Goal: Transaction & Acquisition: Purchase product/service

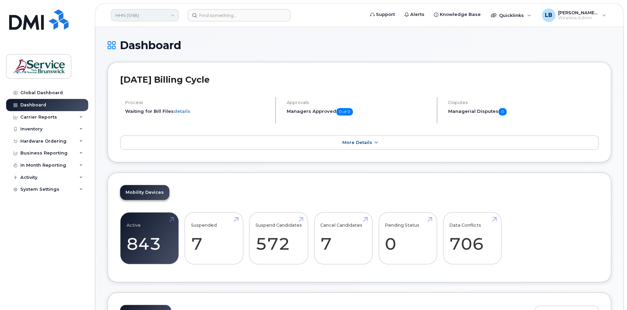
click at [158, 19] on link "HHN (SNB)" at bounding box center [145, 15] width 68 height 12
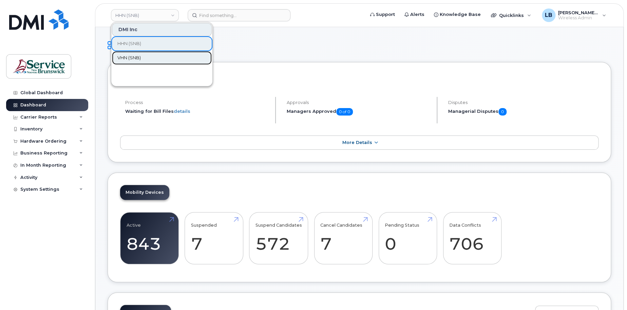
click at [148, 56] on link "VHN (SNB)" at bounding box center [162, 58] width 100 height 14
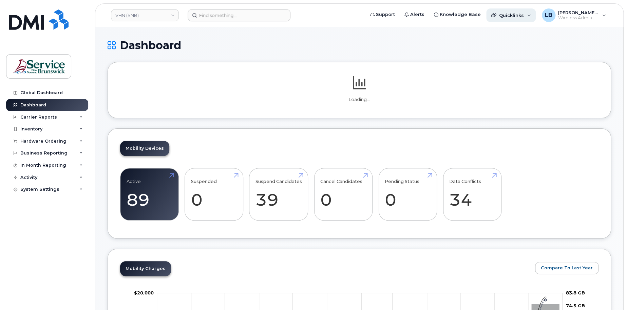
click at [521, 17] on span "Quicklinks" at bounding box center [511, 15] width 25 height 5
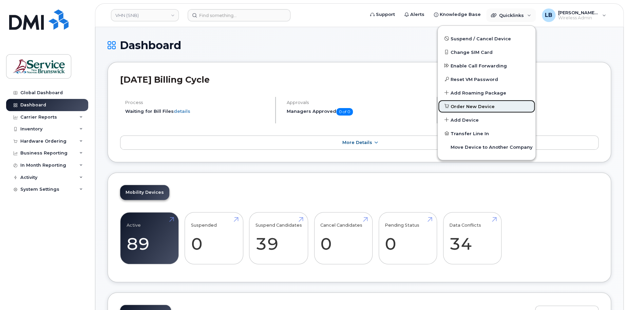
click at [478, 108] on span "Order New Device" at bounding box center [473, 106] width 44 height 7
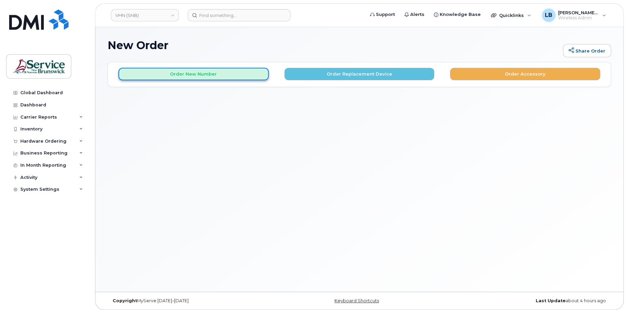
click at [219, 76] on button "Order New Number" at bounding box center [193, 74] width 150 height 13
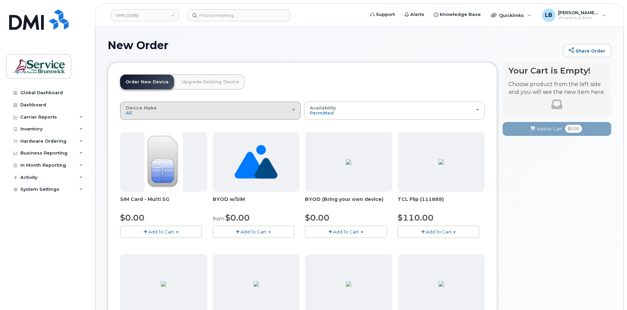
click at [270, 110] on div "Device Make All Aircard Android Cell Phone iPhone Tablet Unknown" at bounding box center [210, 111] width 169 height 11
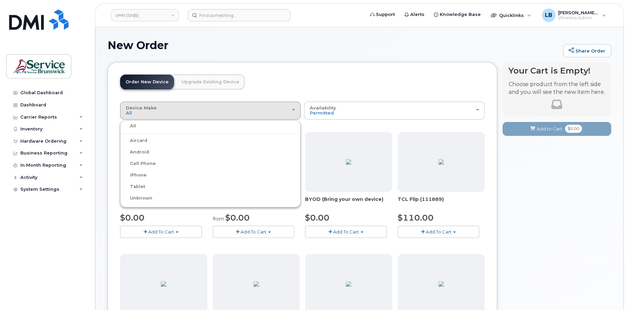
click at [140, 174] on label "iPhone" at bounding box center [134, 175] width 25 height 8
click at [0, 0] on input "iPhone" at bounding box center [0, 0] width 0 height 0
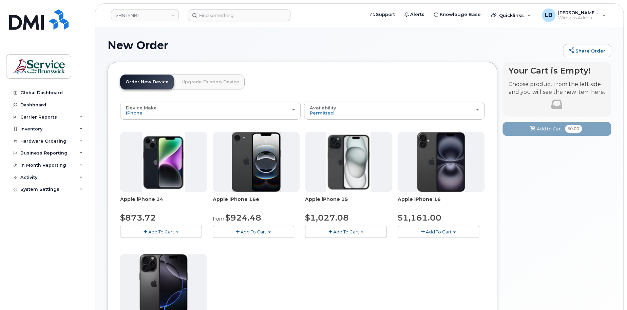
click at [278, 232] on button "Add To Cart" at bounding box center [254, 232] width 82 height 12
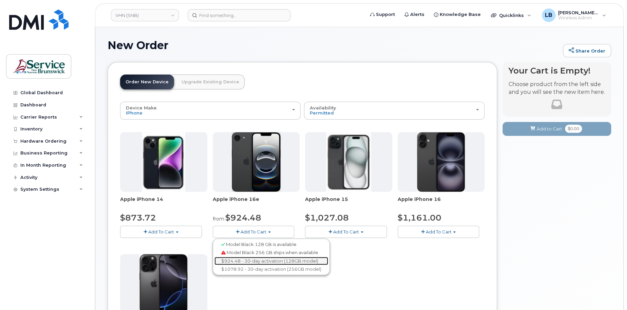
click at [262, 261] on link "$924.48 - 30-day activation (128GB model)" at bounding box center [271, 261] width 114 height 8
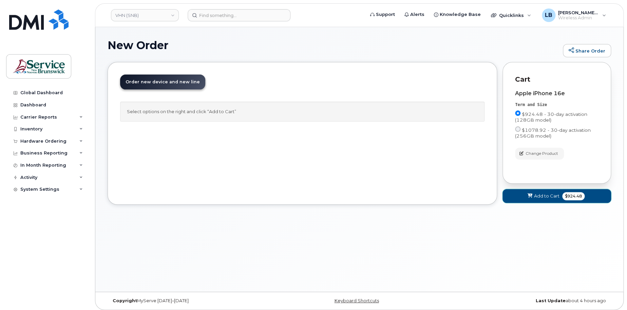
click at [534, 197] on span "Add to Cart" at bounding box center [546, 196] width 25 height 6
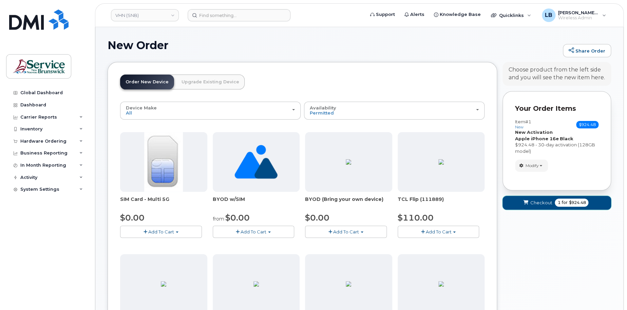
click at [534, 202] on span "Checkout" at bounding box center [541, 203] width 22 height 6
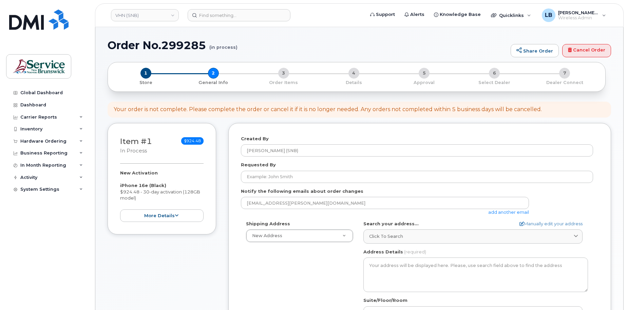
select select
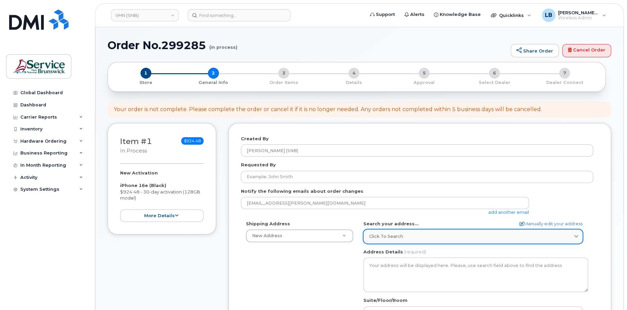
click at [430, 235] on div "Click to search" at bounding box center [473, 236] width 208 height 6
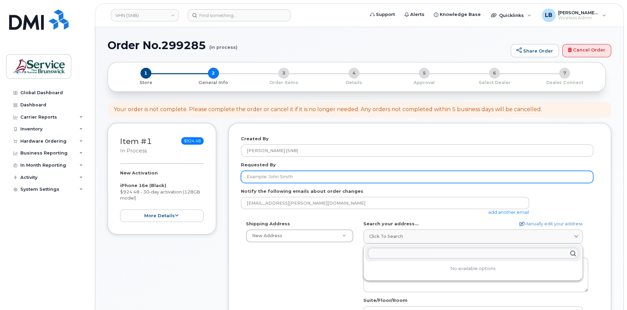
click at [306, 178] on input "Requested By" at bounding box center [417, 177] width 352 height 12
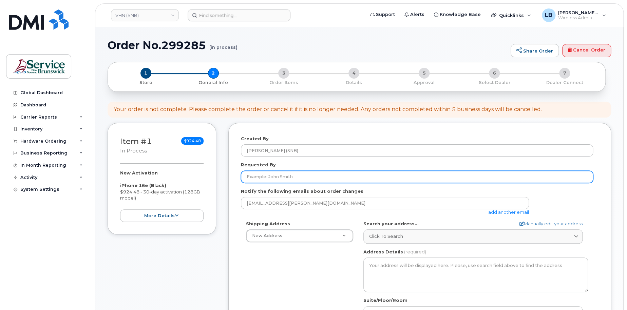
paste input "[PERSON_NAME]"
type input "[PERSON_NAME]"
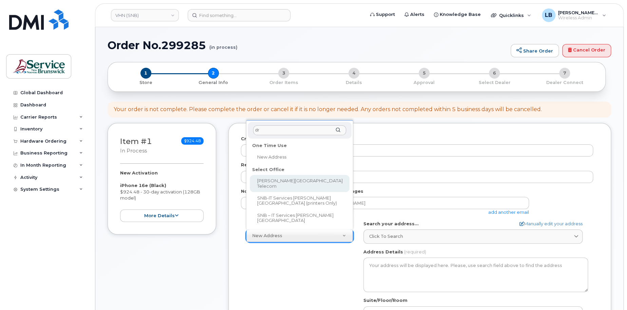
type input "dr"
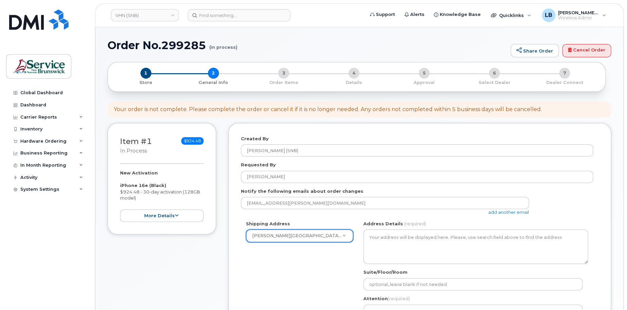
select select
type textarea "985 College Hill Rd Fredericton New Brunswick E3B 4J7"
type input "Steve Sullivan"
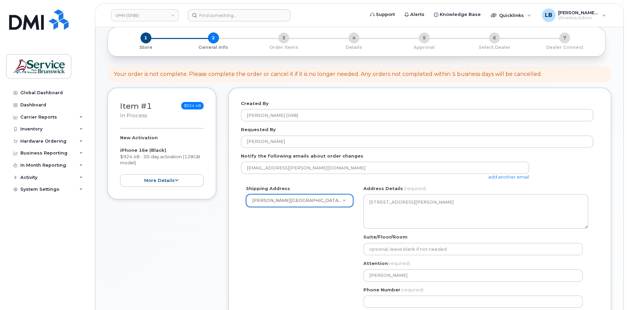
scroll to position [68, 0]
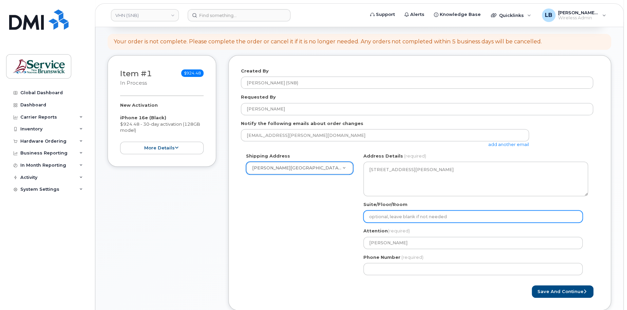
click at [416, 215] on input "Suite/Floor/Room" at bounding box center [472, 217] width 219 height 12
paste input "WO0000000481969"
select select
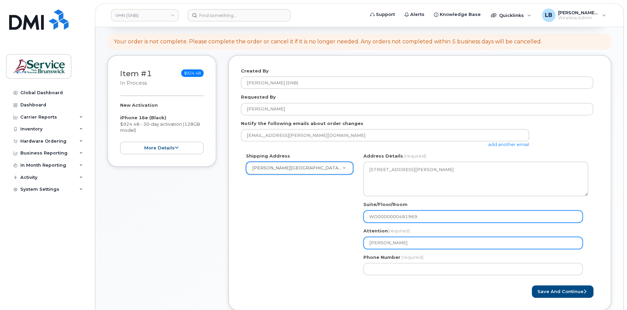
type input "WO0000000481969"
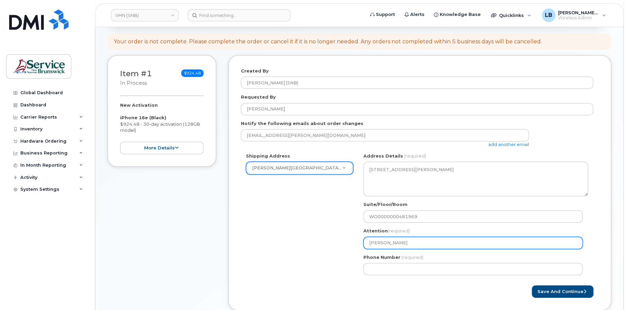
click at [458, 246] on input "Steve Sullivan" at bounding box center [472, 243] width 219 height 12
type input "Steve Sullivan"
select select
type input "Steve Sullivan -"
select select
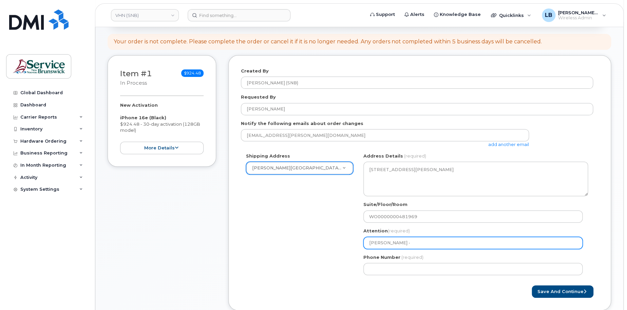
type input "Steve Sullivan - 5"
select select
type input "Steve Sullivan - 57"
select select
type input "Steve Sullivan - 574"
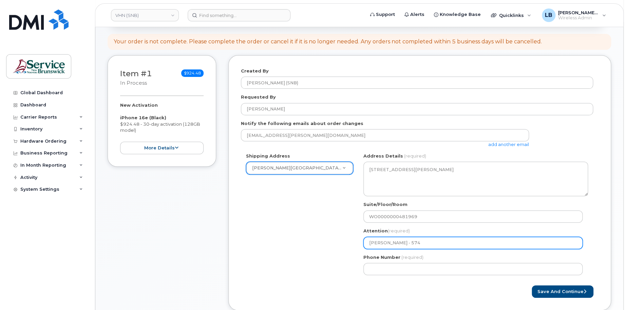
select select
type input "Steve Sullivan - 5744"
select select
type input "Steve Sullivan - 57444"
select select
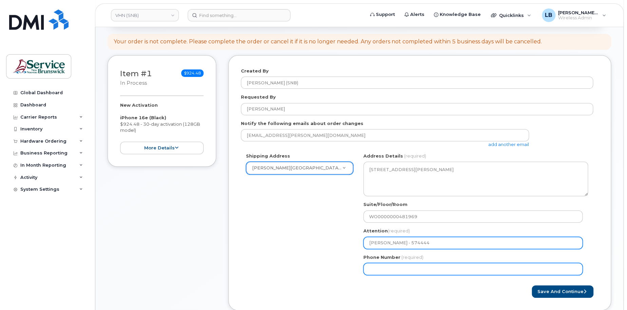
type input "[PERSON_NAME] - 574444"
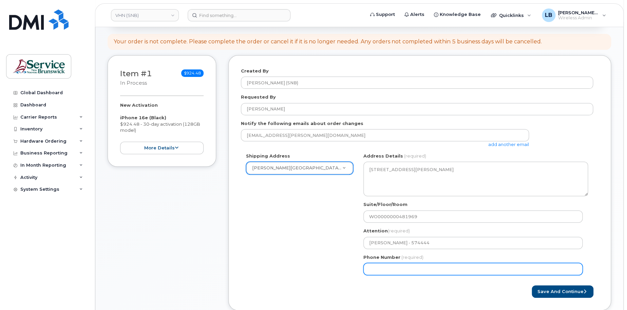
click at [470, 270] on input "Phone Number" at bounding box center [472, 269] width 219 height 12
select select
type input "506233396"
select select
type input "5062333965"
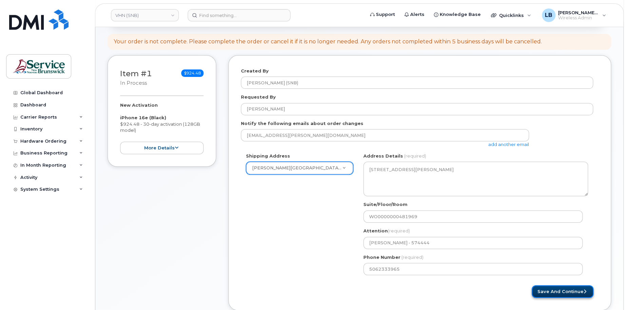
click at [565, 290] on button "Save and Continue" at bounding box center [563, 292] width 62 height 13
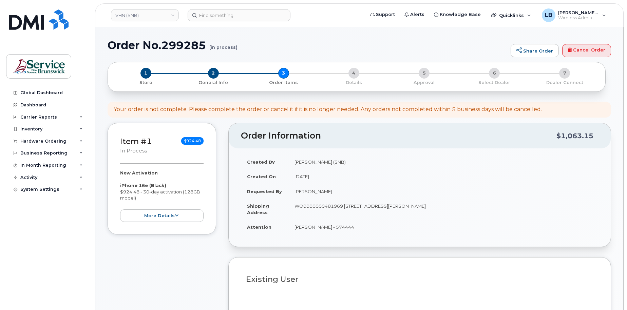
select select
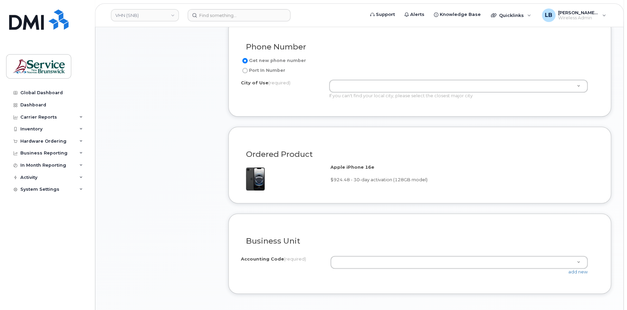
scroll to position [339, 0]
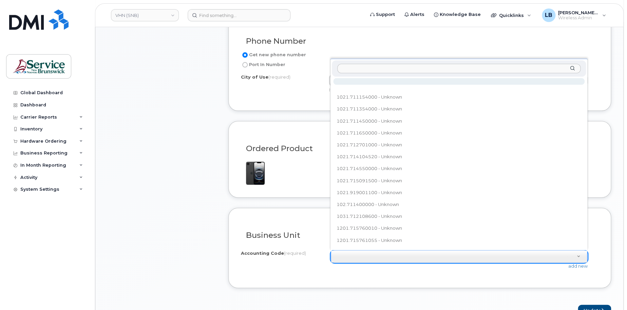
type input "6021.714550000"
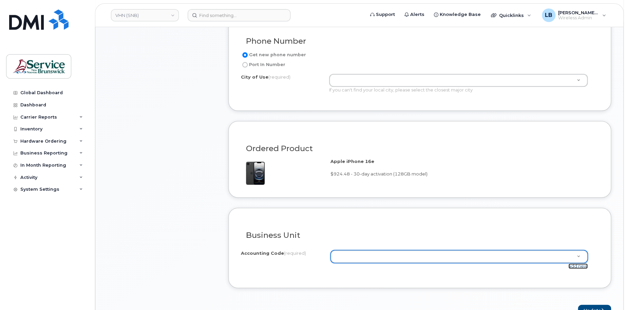
click at [575, 264] on link "add new" at bounding box center [577, 266] width 19 height 5
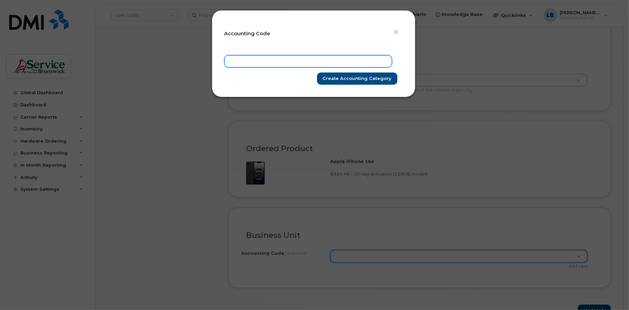
click at [311, 61] on input "text" at bounding box center [308, 61] width 168 height 12
paste input "6021.714550000"
type input "6021.714550000"
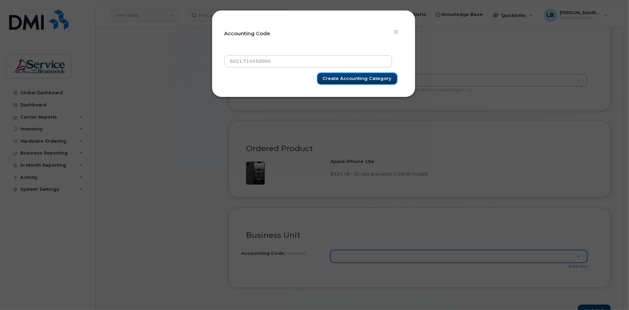
click at [341, 79] on input "Create Accounting category" at bounding box center [357, 79] width 80 height 13
type input "Create Accounting category"
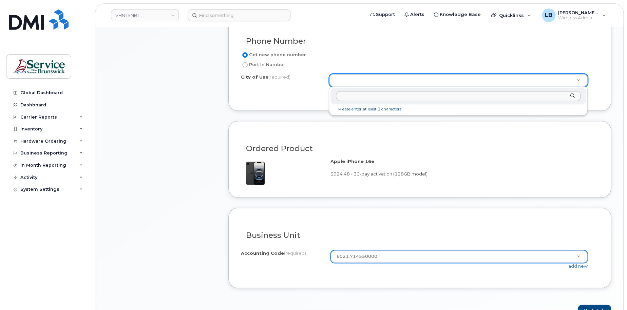
type input "[PERSON_NAME]"
type input "m"
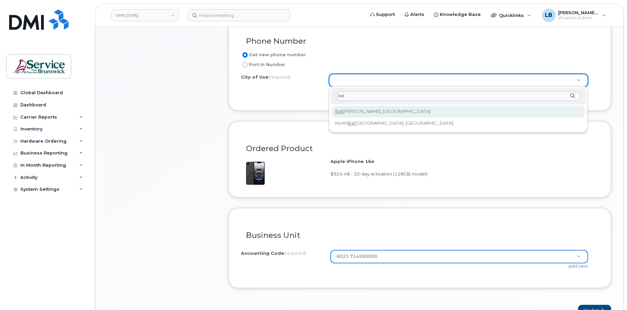
type input "bat"
type input "1368"
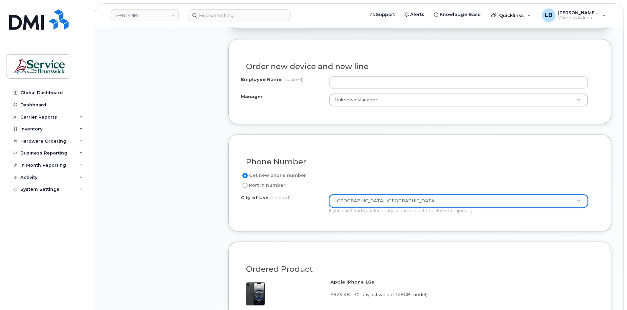
scroll to position [136, 0]
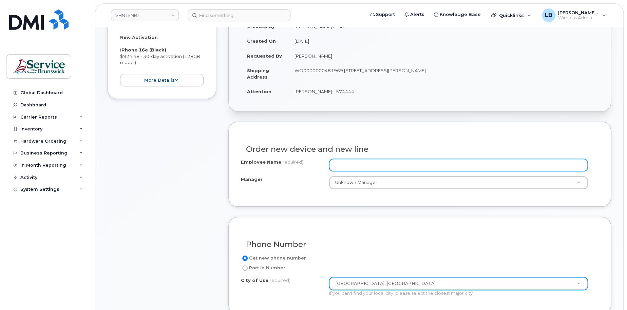
click at [402, 168] on input "Employee Name (required)" at bounding box center [458, 165] width 259 height 12
paste input "[PERSON_NAME]"
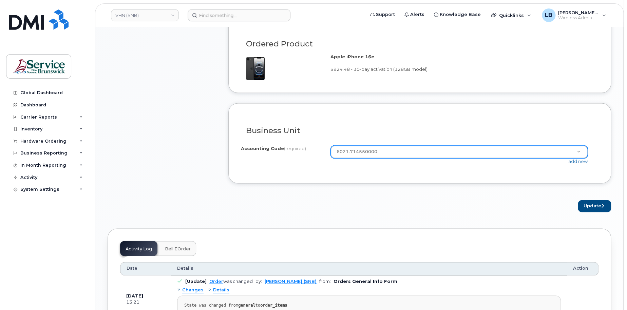
scroll to position [475, 0]
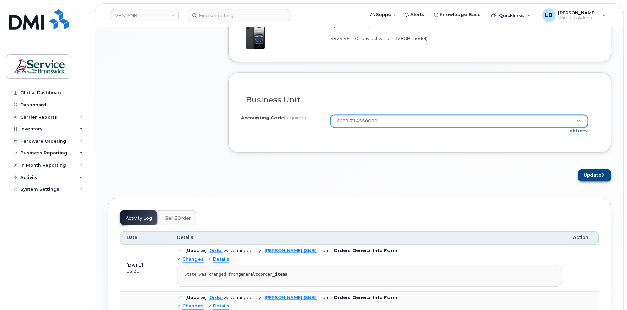
type input "[PERSON_NAME]"
click at [592, 174] on button "Update" at bounding box center [594, 175] width 33 height 13
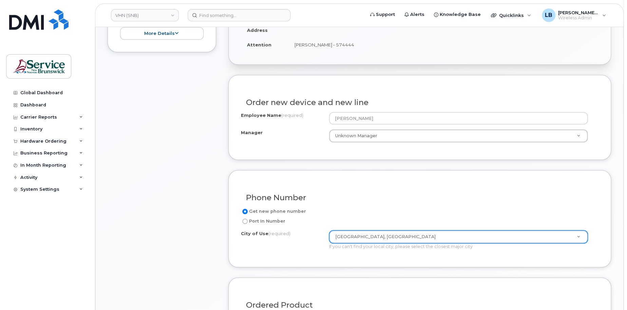
scroll to position [0, 0]
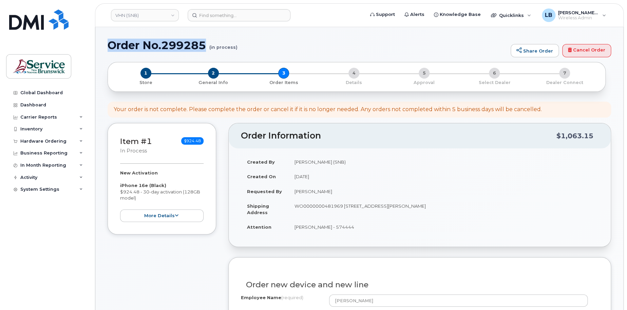
drag, startPoint x: 206, startPoint y: 45, endPoint x: 104, endPoint y: 45, distance: 101.5
copy h1 "Order No.299285"
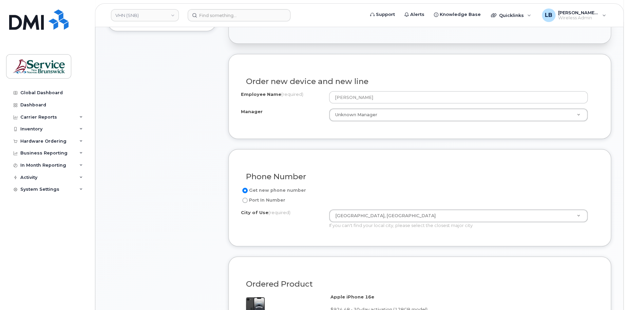
scroll to position [373, 0]
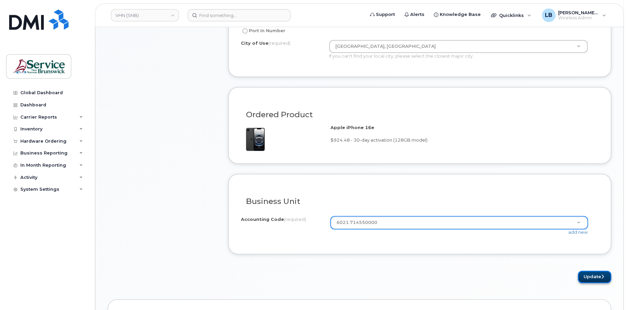
click at [589, 274] on button "Update" at bounding box center [594, 277] width 33 height 13
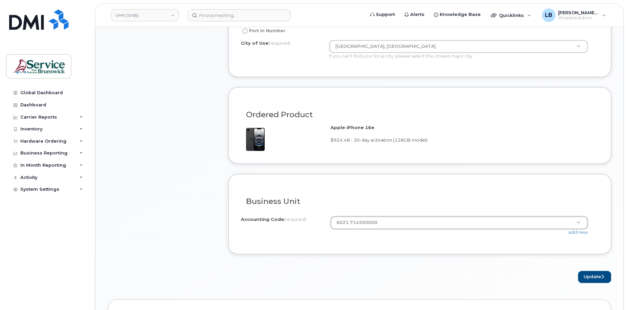
click at [380, 238] on div "Accounting Code (required) 6021.714550000 1021.711154000 - Unknown 1021.7113540…" at bounding box center [420, 228] width 358 height 25
click at [491, 235] on div "add new" at bounding box center [462, 232] width 263 height 6
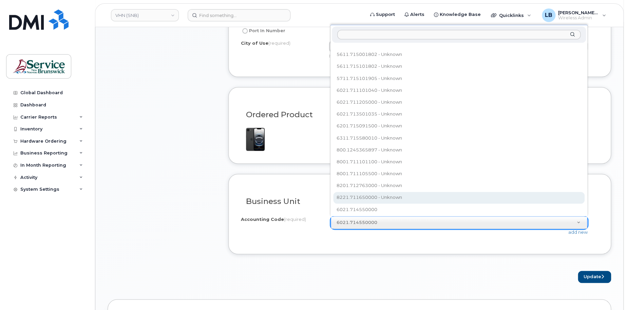
scroll to position [450, 0]
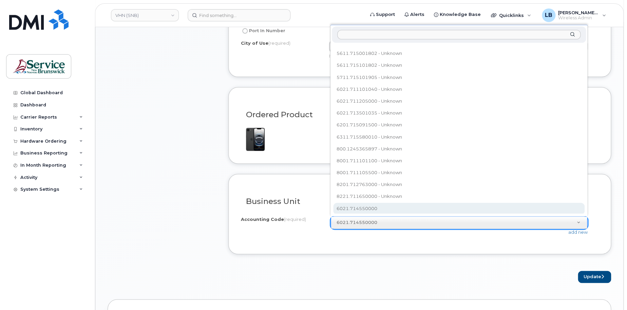
select select "6021.714550000"
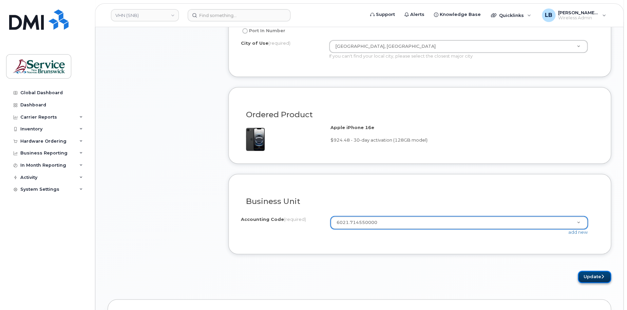
click at [596, 277] on button "Update" at bounding box center [594, 277] width 33 height 13
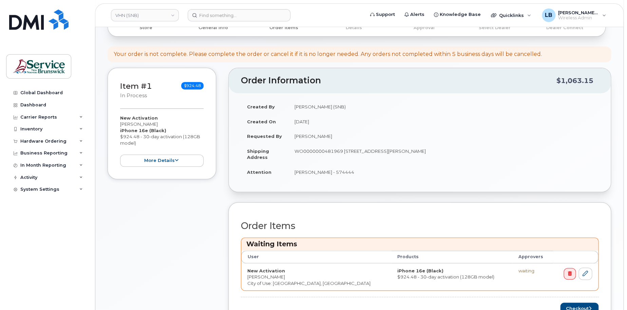
scroll to position [204, 0]
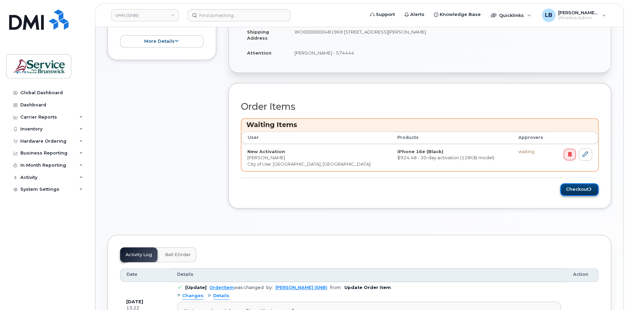
click at [585, 189] on button "Checkout" at bounding box center [579, 190] width 38 height 13
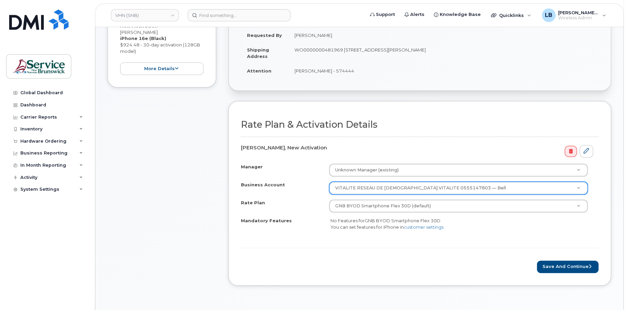
scroll to position [136, 0]
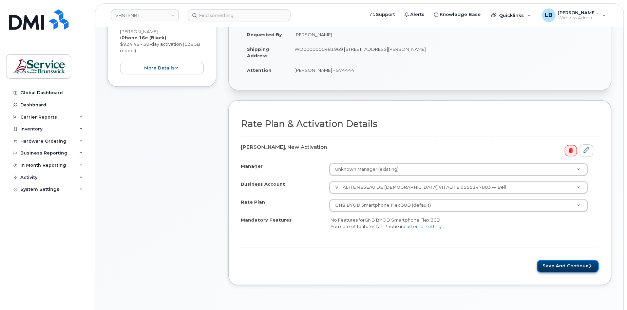
click at [568, 262] on button "Save and Continue" at bounding box center [568, 266] width 62 height 13
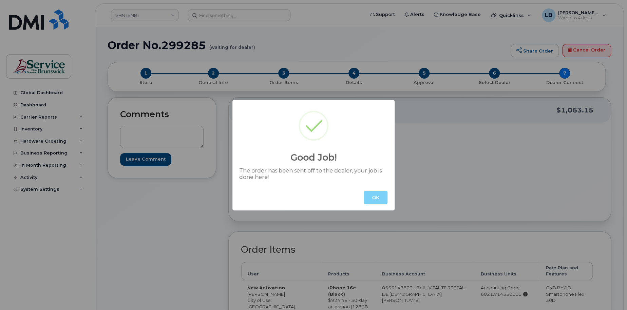
click at [380, 196] on button "OK" at bounding box center [376, 198] width 24 height 14
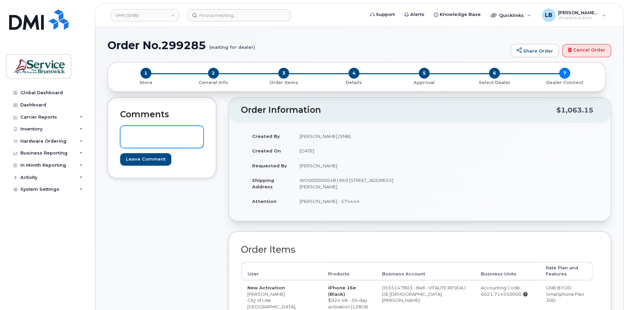
click at [162, 128] on textarea at bounding box center [161, 137] width 83 height 22
paste textarea "DWP Request ID: 574444"
type textarea "DWP Request ID: 574444"
click at [152, 163] on input "Leave Comment" at bounding box center [145, 159] width 51 height 13
type input "Create Event"
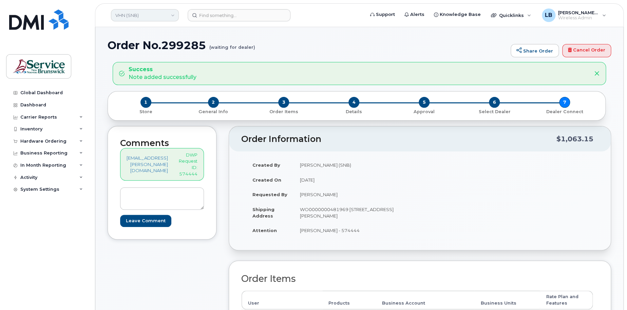
click at [144, 14] on link "VHN (SNB)" at bounding box center [145, 15] width 68 height 12
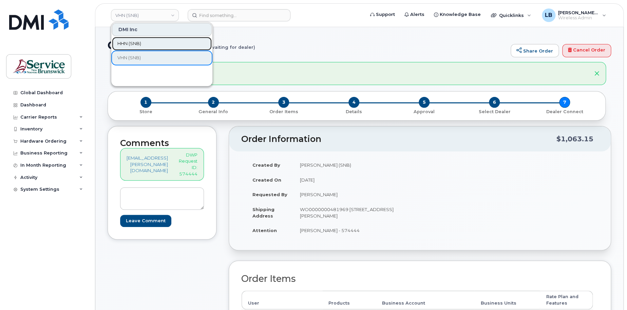
click at [135, 45] on span "HHN (SNB)" at bounding box center [129, 43] width 24 height 7
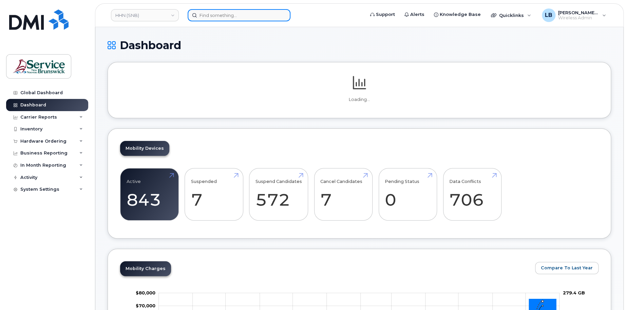
click at [256, 17] on input at bounding box center [239, 15] width 103 height 12
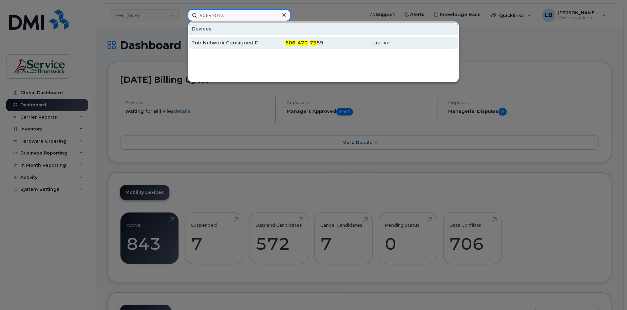
type input "50647073"
click at [243, 43] on div "Pnb Network Consigned Dss2, [GEOGRAPHIC_DATA]" at bounding box center [224, 42] width 66 height 7
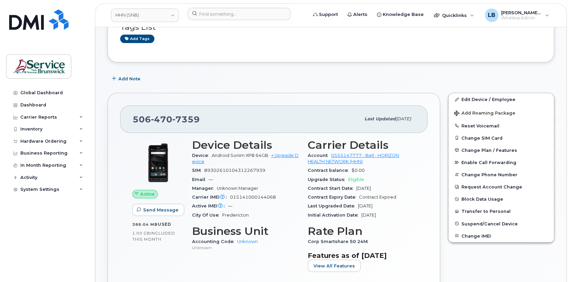
scroll to position [123, 0]
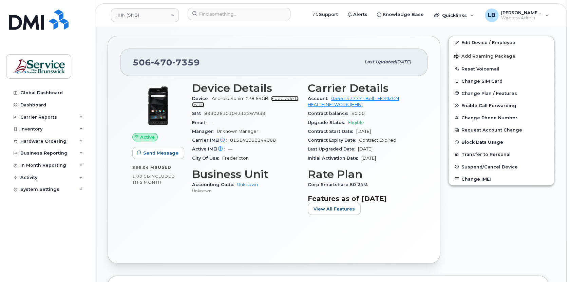
click at [280, 99] on link "+ Upgrade Device" at bounding box center [245, 101] width 107 height 11
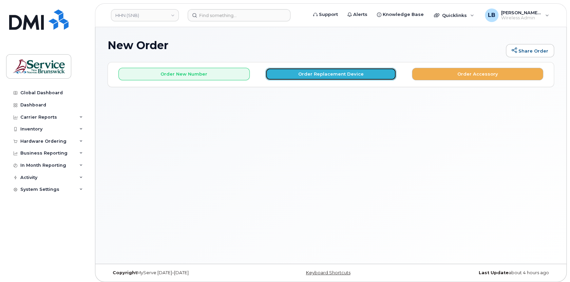
click at [302, 75] on button "Order Replacement Device" at bounding box center [330, 74] width 131 height 13
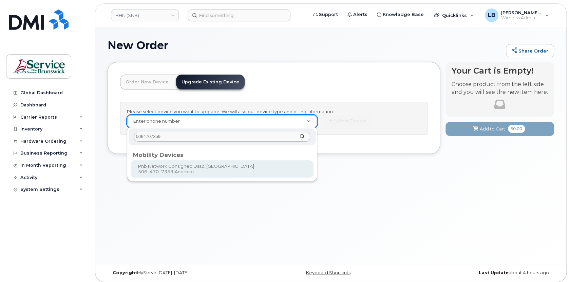
type input "5064707359"
type input "1235794"
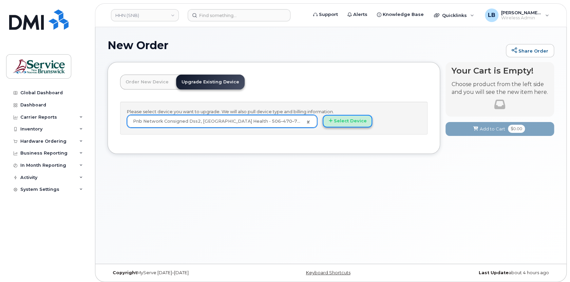
click at [350, 119] on button "Select Device" at bounding box center [348, 121] width 50 height 13
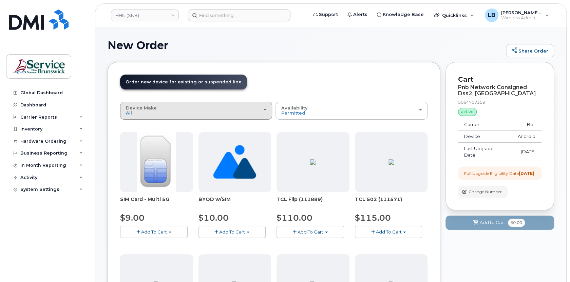
click at [199, 107] on div "Device Make All Aircard Android Cell Phone iPhone Tablet Unknown" at bounding box center [196, 111] width 140 height 11
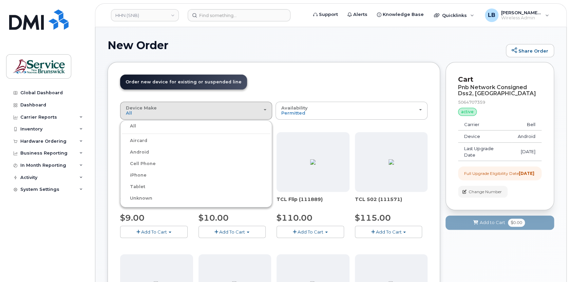
click at [139, 176] on label "iPhone" at bounding box center [134, 175] width 25 height 8
click at [0, 0] on input "iPhone" at bounding box center [0, 0] width 0 height 0
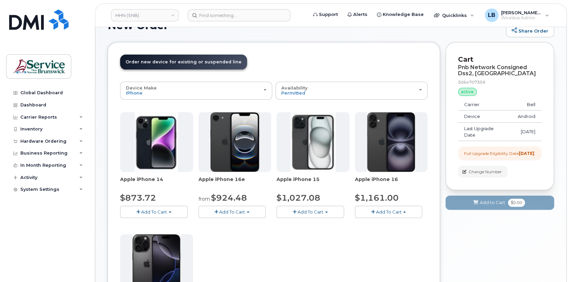
scroll to position [31, 0]
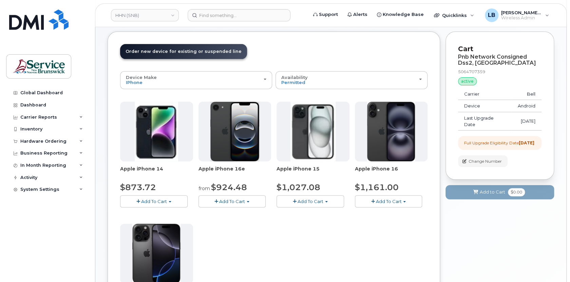
click at [250, 199] on button "Add To Cart" at bounding box center [233, 201] width 68 height 12
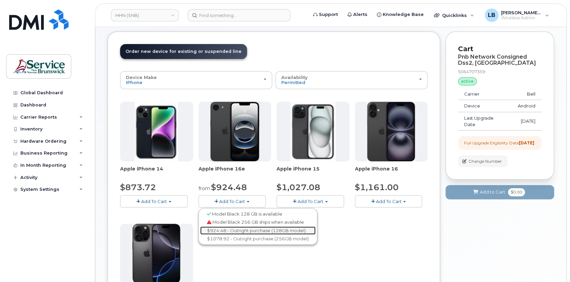
click at [252, 232] on link "$924.48 - Outright purchase (128GB model)" at bounding box center [257, 231] width 115 height 8
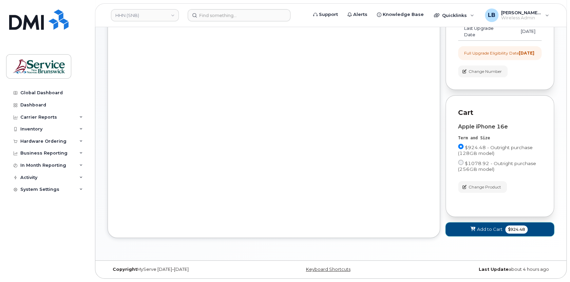
click at [501, 230] on span "Add to Cart" at bounding box center [489, 229] width 25 height 6
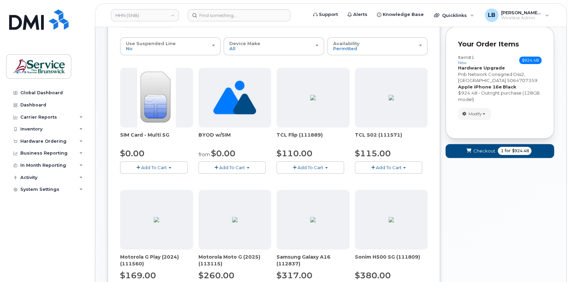
scroll to position [0, 0]
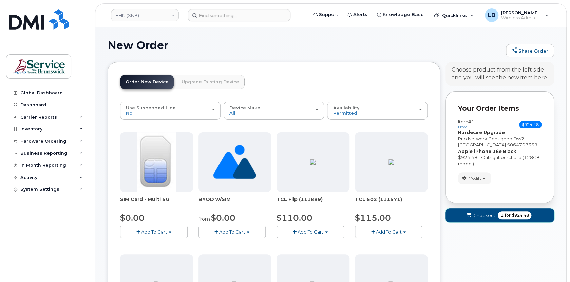
click at [507, 213] on span "for" at bounding box center [507, 215] width 8 height 6
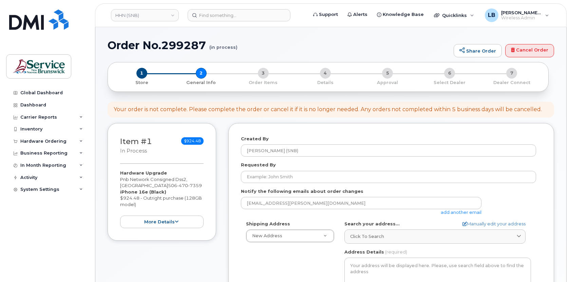
select select
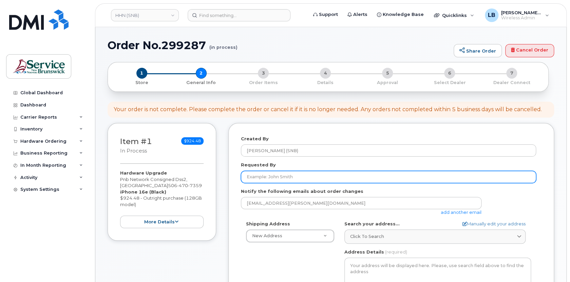
click at [272, 174] on input "Requested By" at bounding box center [388, 177] width 295 height 12
paste input "[PERSON_NAME]"
type input "[PERSON_NAME]"
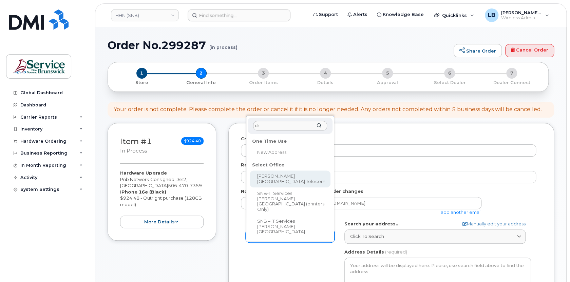
type input "dr"
select select
type textarea "985 College Hill Rd Fredericton New Brunswick E3B 4J7"
type input "Steve Sullivan"
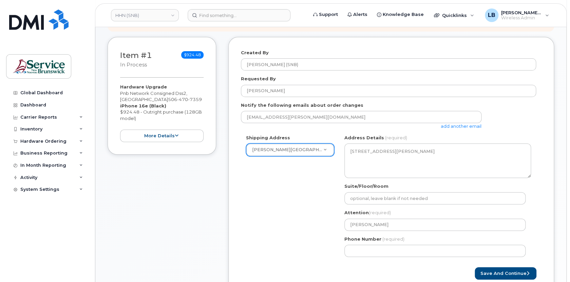
scroll to position [92, 0]
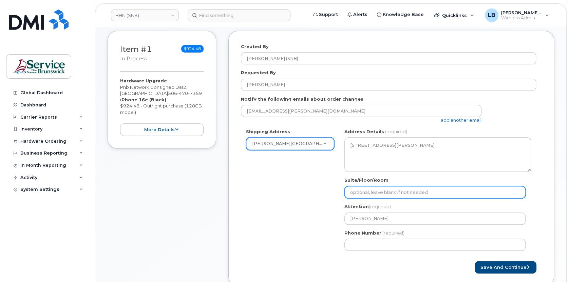
click at [398, 191] on input "Suite/Floor/Room" at bounding box center [434, 192] width 181 height 12
paste input "WO0000000482616"
select select
type input "WO0000000482616"
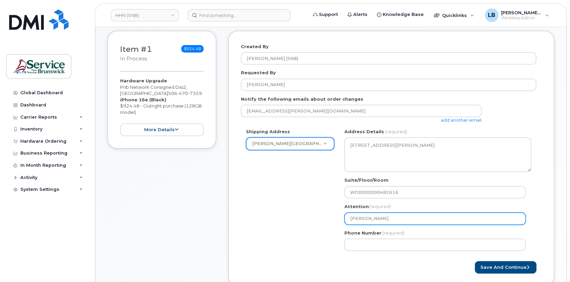
click at [483, 222] on input "Steve Sullivan" at bounding box center [434, 219] width 181 height 12
type input "Steve Sullivan"
select select
type input "Steve Sullivan -"
paste input "575853"
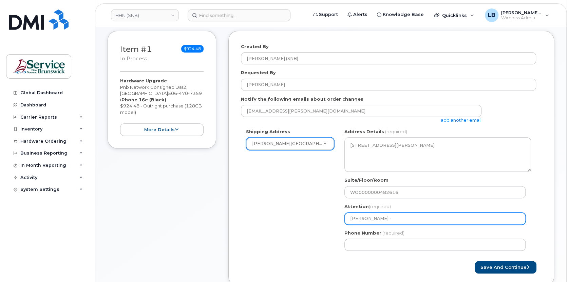
select select
type input "[PERSON_NAME] - 575853"
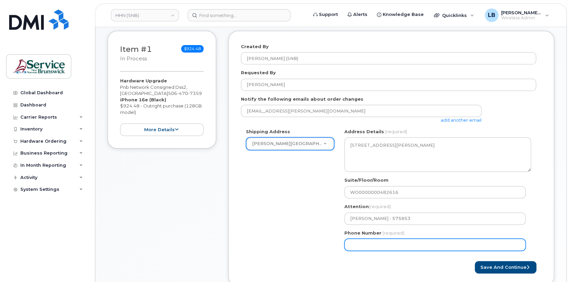
click at [470, 244] on input "Phone Number" at bounding box center [434, 245] width 181 height 12
select select
type input "506233396"
select select
type input "5062333965"
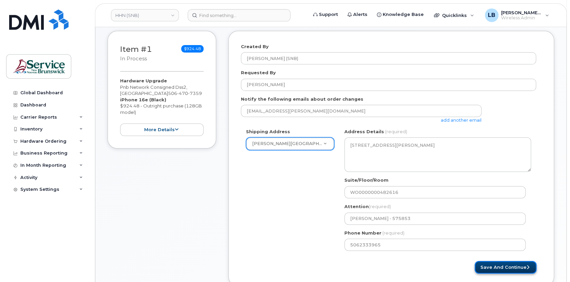
click at [511, 264] on button "Save and Continue" at bounding box center [506, 267] width 62 height 13
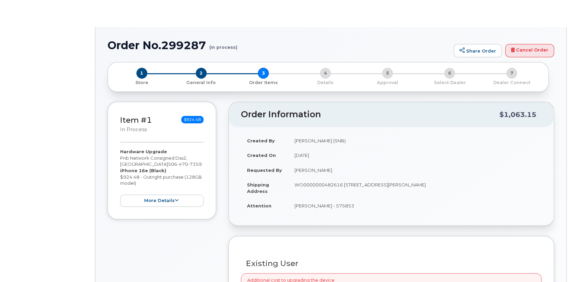
type input "Pnb Network Consigned Dss2, [GEOGRAPHIC_DATA]"
select select
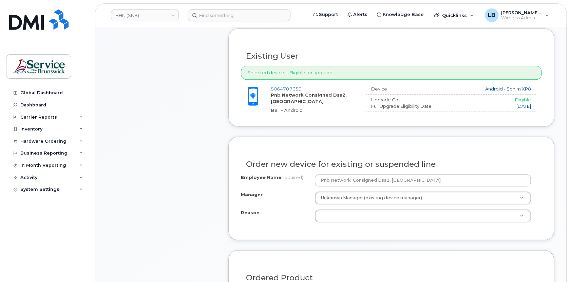
scroll to position [247, 0]
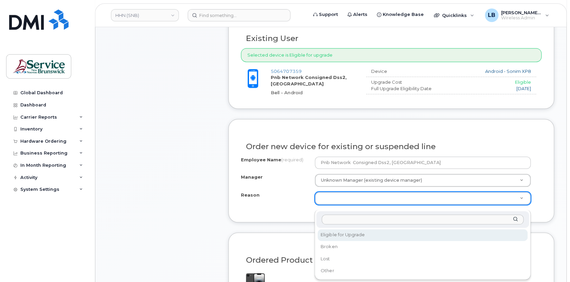
select select "eligible_for_upgrade"
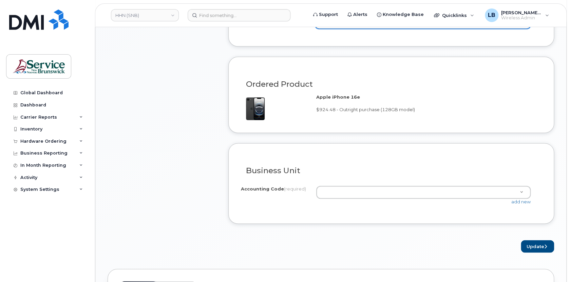
scroll to position [432, 0]
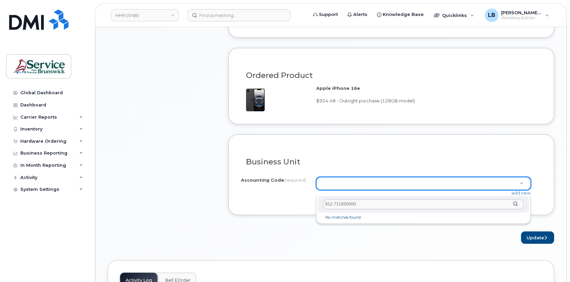
click at [332, 203] on input "812.711650000" at bounding box center [423, 205] width 201 height 10
type input "8121.711650000"
drag, startPoint x: 358, startPoint y: 205, endPoint x: 320, endPoint y: 202, distance: 38.4
click at [320, 202] on div "8121.711650000" at bounding box center [423, 204] width 211 height 17
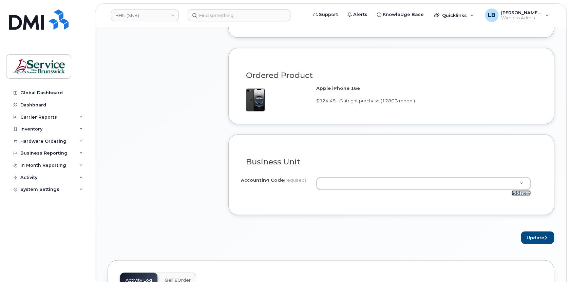
click at [520, 196] on link "add new" at bounding box center [520, 192] width 19 height 5
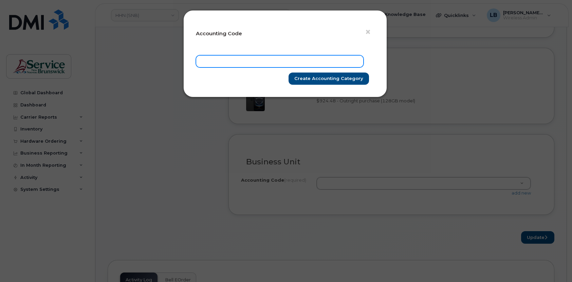
click at [238, 57] on input "text" at bounding box center [280, 61] width 168 height 12
paste input "8121.711650000"
type input "8121.711650000"
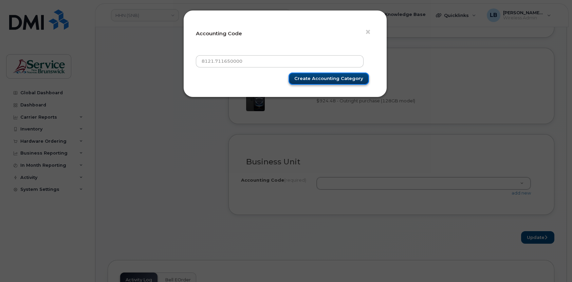
click at [331, 79] on input "Create Accounting category" at bounding box center [328, 79] width 80 height 13
type input "Create Accounting category"
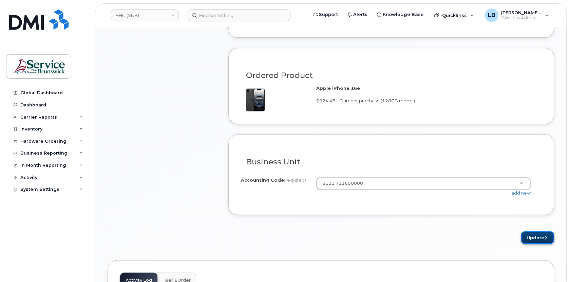
click at [537, 242] on button "Update" at bounding box center [537, 237] width 33 height 13
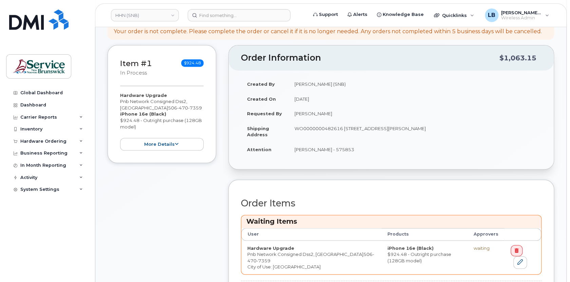
scroll to position [154, 0]
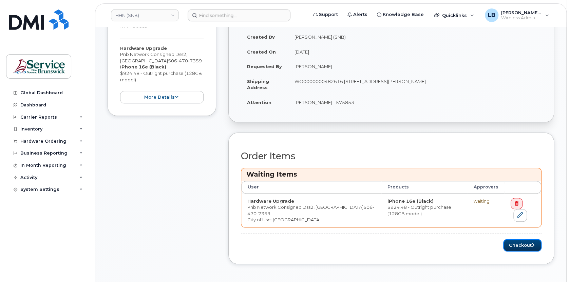
click at [512, 245] on button "Checkout" at bounding box center [522, 245] width 38 height 13
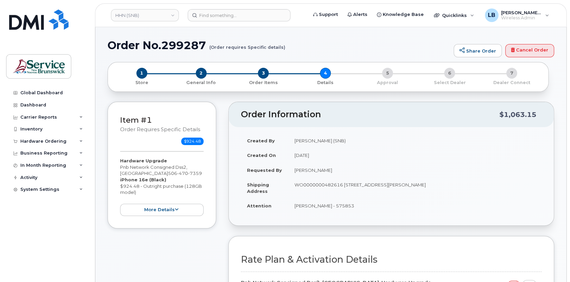
click at [174, 46] on h1 "Order No.299287 (Order requires Specific details)" at bounding box center [279, 45] width 343 height 12
copy h1 "Order No.299287"
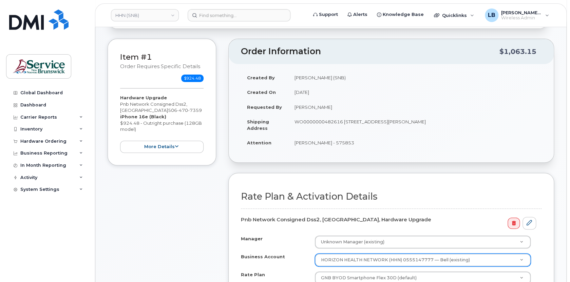
scroll to position [154, 0]
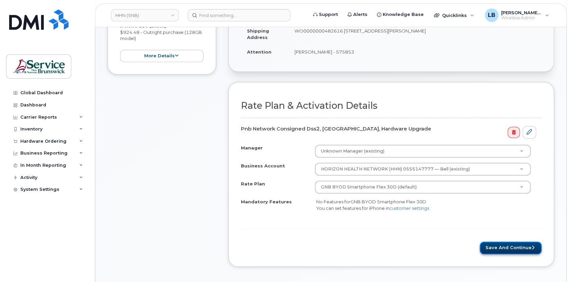
click at [511, 246] on button "Save and Continue" at bounding box center [511, 248] width 62 height 13
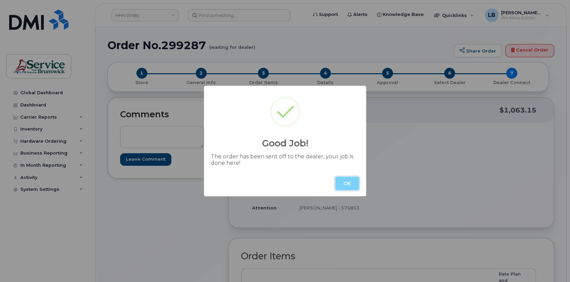
drag, startPoint x: 353, startPoint y: 184, endPoint x: 400, endPoint y: 174, distance: 48.1
click at [354, 183] on button "OK" at bounding box center [347, 184] width 24 height 14
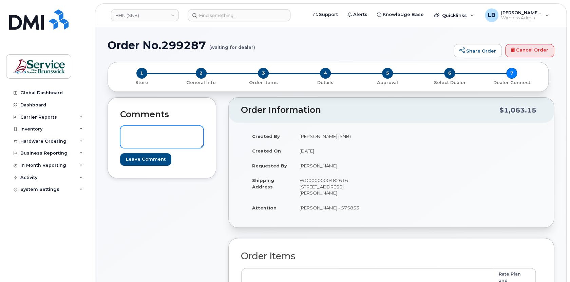
click at [145, 127] on textarea at bounding box center [161, 137] width 83 height 22
paste textarea "DWP Request ID: 575853"
type textarea "DWP Request ID: 575853"
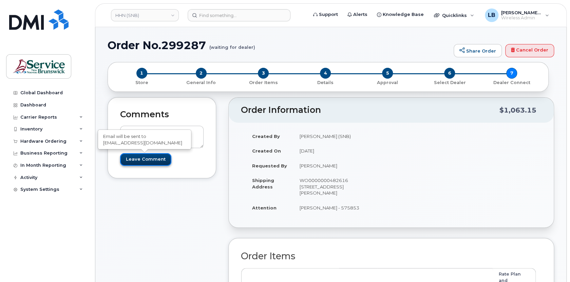
click at [142, 156] on input "Leave Comment" at bounding box center [145, 159] width 51 height 13
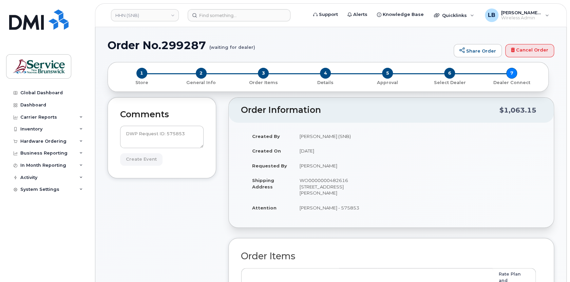
type input "Create Event"
